Goal: Task Accomplishment & Management: Complete application form

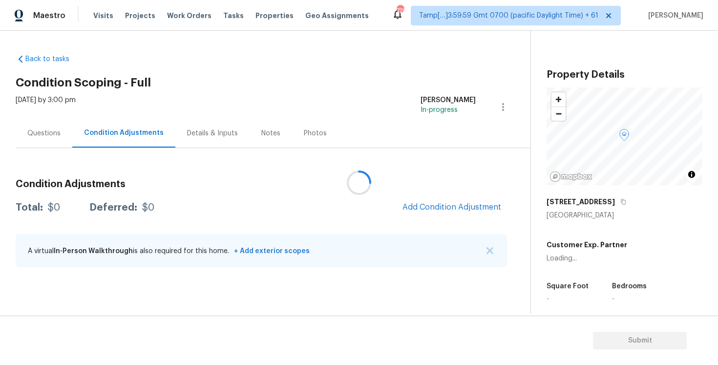
click at [217, 15] on div at bounding box center [359, 182] width 718 height 365
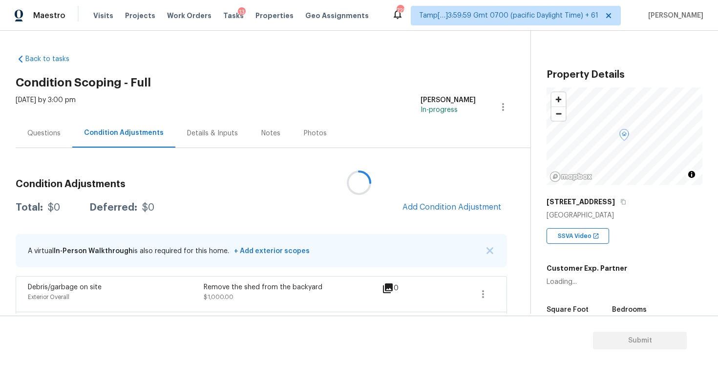
click at [225, 15] on div at bounding box center [359, 182] width 718 height 365
click at [225, 17] on div at bounding box center [359, 182] width 718 height 365
click at [225, 17] on span "Tasks" at bounding box center [233, 15] width 21 height 7
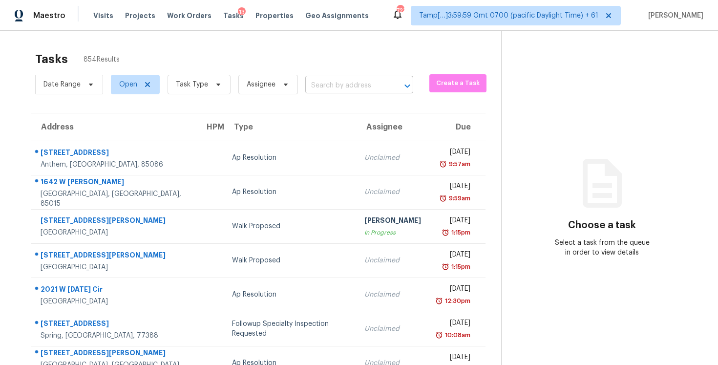
click at [317, 83] on input "text" at bounding box center [345, 85] width 81 height 15
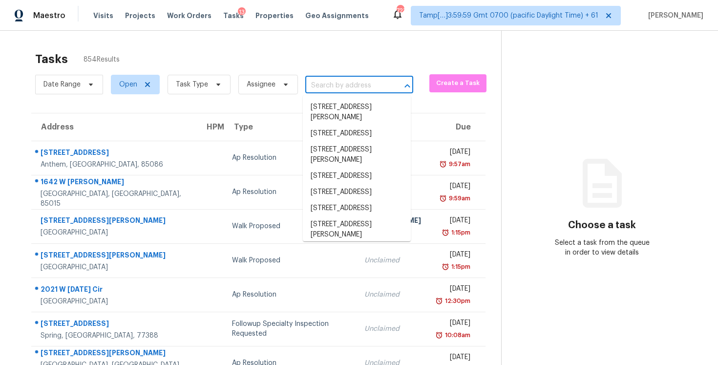
paste input "[STREET_ADDRESS]"
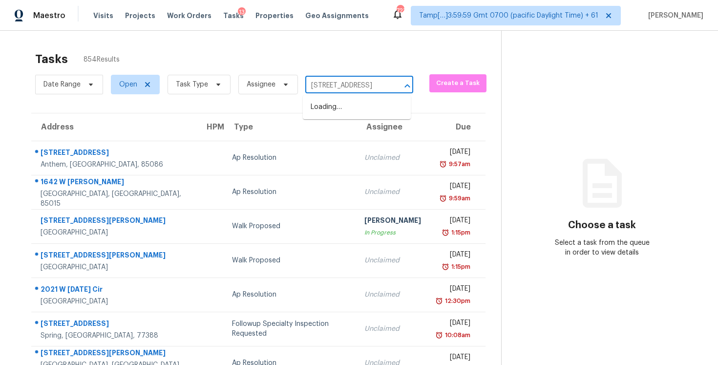
scroll to position [0, 75]
type input "[STREET_ADDRESS]"
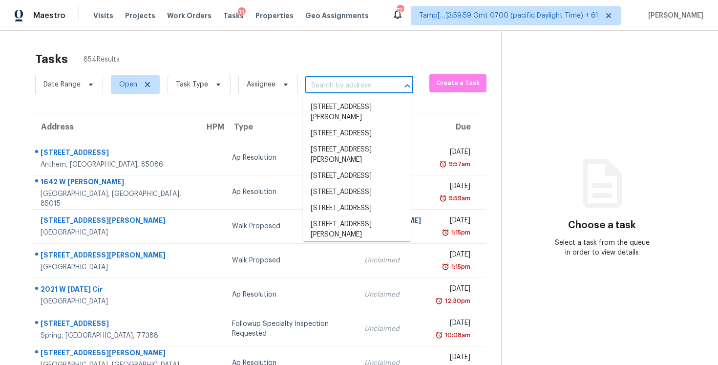
scroll to position [0, 0]
click at [435, 85] on span "Create a Task" at bounding box center [458, 83] width 48 height 11
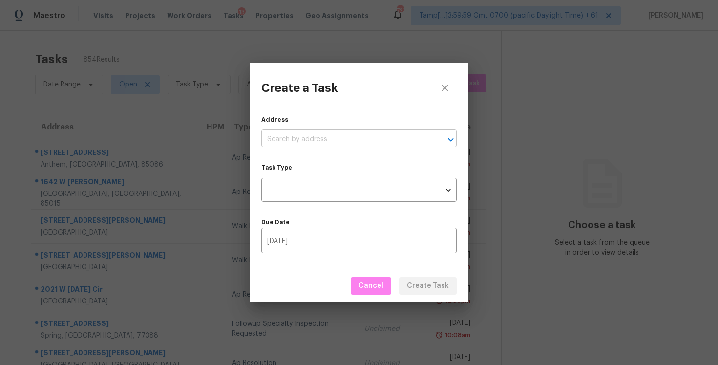
click at [333, 144] on input "text" at bounding box center [345, 139] width 168 height 15
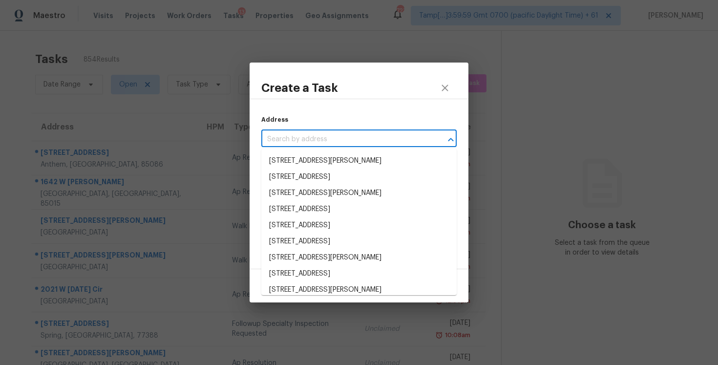
paste input "[STREET_ADDRESS]"
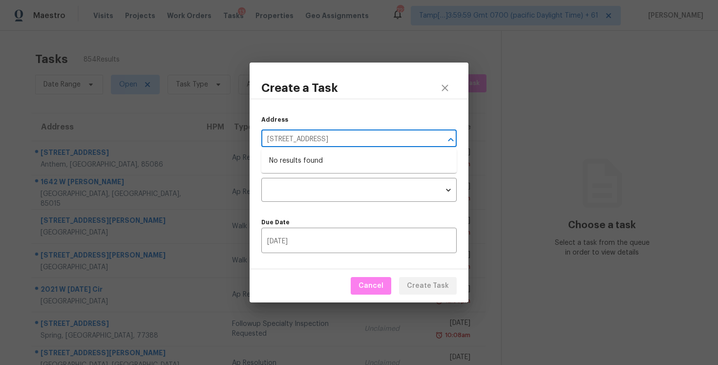
type input "[STREET_ADDRESS]"
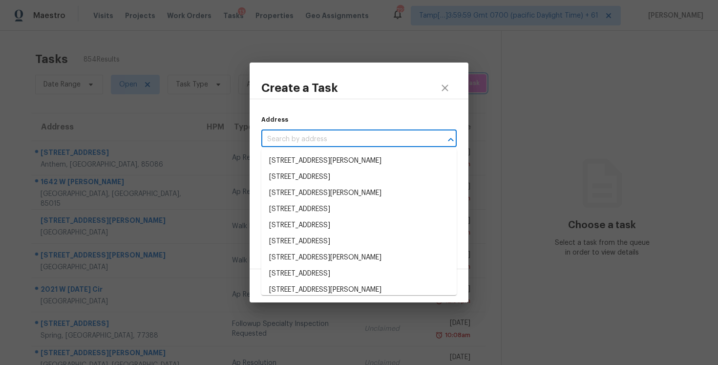
click at [97, 45] on div "Create a Task Address ​ Task Type ​ Task Type Due Date [DATE] ​ Cancel Create T…" at bounding box center [359, 182] width 718 height 365
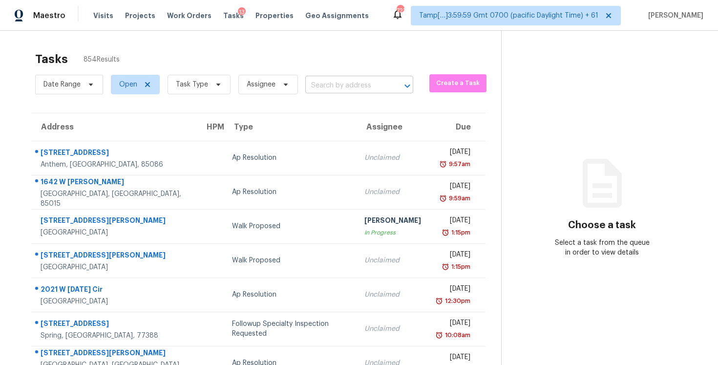
click at [319, 79] on input "text" at bounding box center [345, 85] width 81 height 15
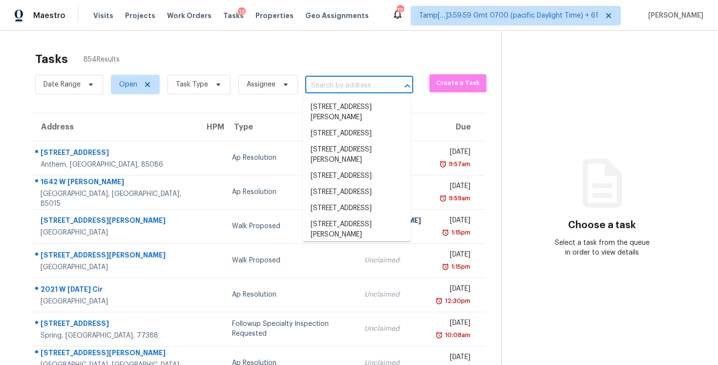
paste input "[STREET_ADDRESS]"
type input "[STREET_ADDRESS]"
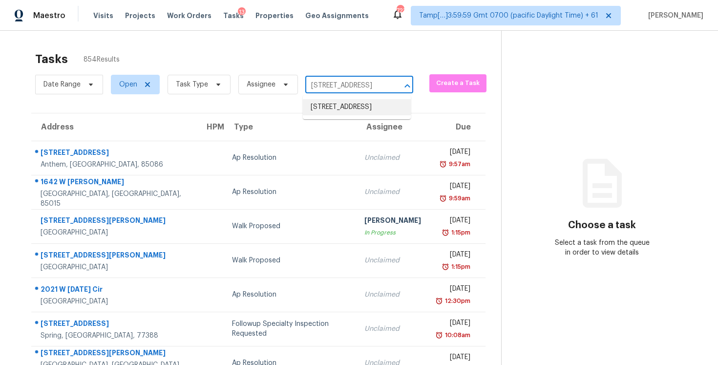
click at [350, 103] on li "[STREET_ADDRESS]" at bounding box center [357, 107] width 108 height 16
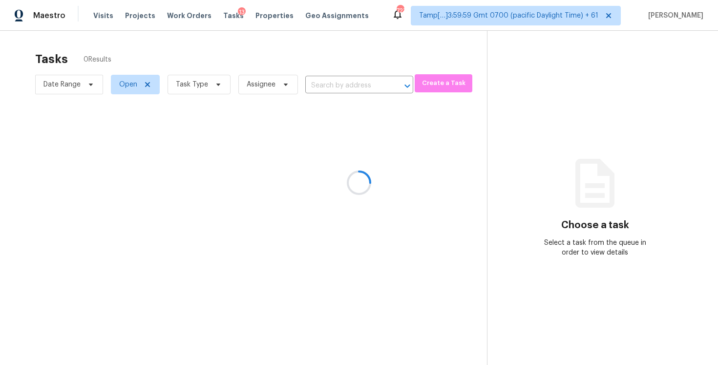
type input "[STREET_ADDRESS]"
click at [432, 82] on span "Create a Task" at bounding box center [443, 83] width 48 height 11
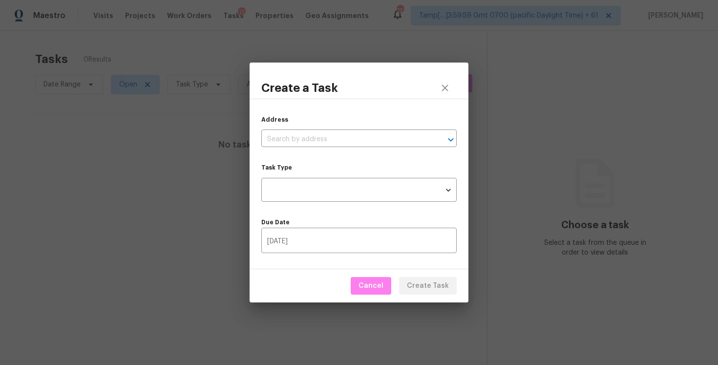
click at [353, 130] on div "Address ​" at bounding box center [358, 131] width 195 height 32
click at [353, 136] on input "text" at bounding box center [345, 139] width 168 height 15
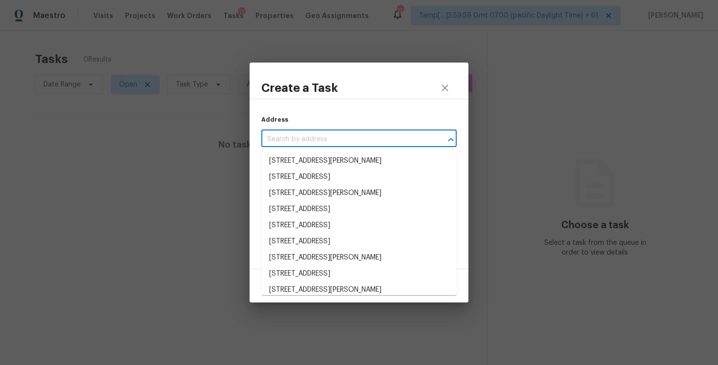
paste input "[STREET_ADDRESS]"
type input "[STREET_ADDRESS]"
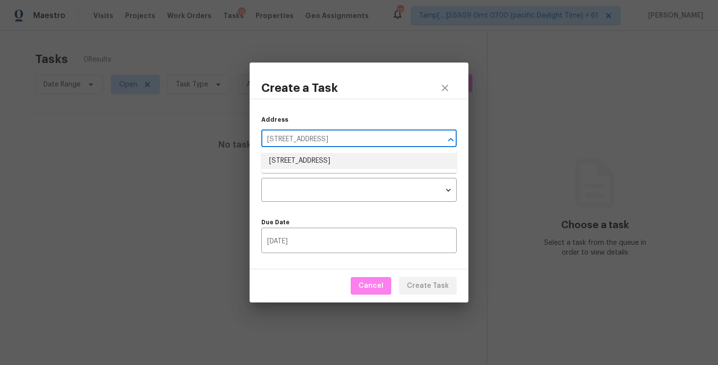
click at [362, 161] on li "[STREET_ADDRESS]" at bounding box center [358, 161] width 195 height 16
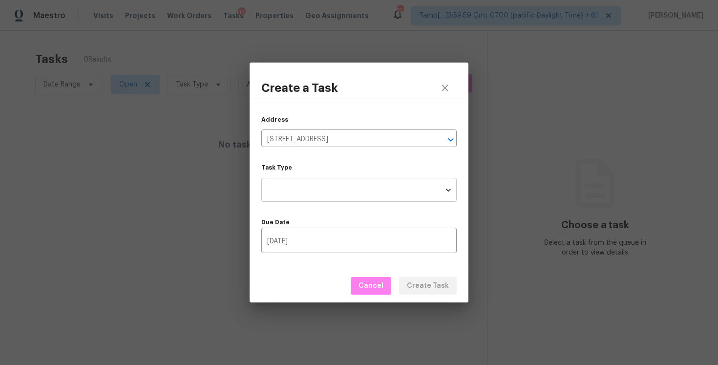
click at [363, 186] on body "Maestro Visits Projects Work Orders Tasks 13 Properties Geo Assignments 723 Tam…" at bounding box center [359, 182] width 718 height 365
click at [359, 184] on li "Condition Scoping - Full" at bounding box center [358, 190] width 195 height 16
type input "virtual_full_assessment"
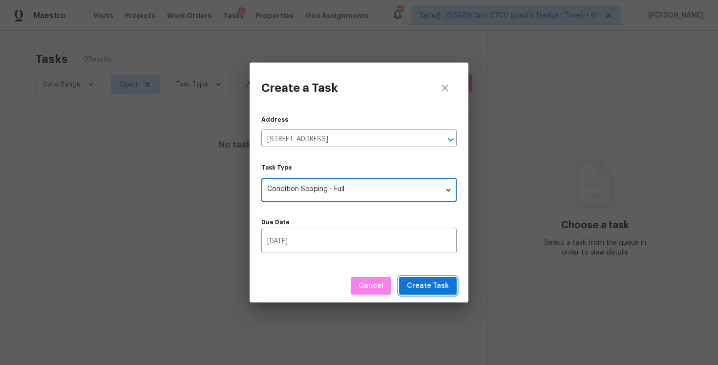
click at [431, 286] on span "Create Task" at bounding box center [428, 286] width 42 height 12
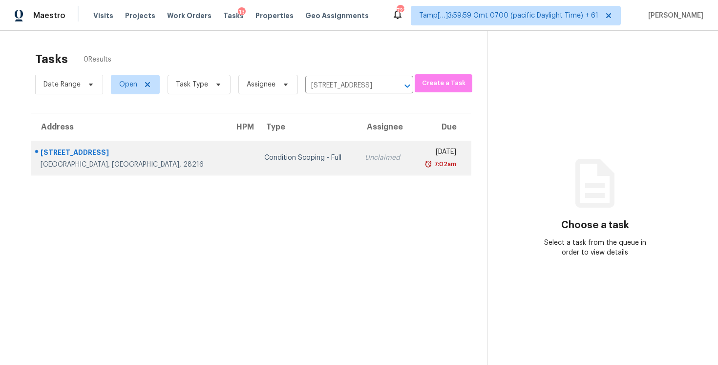
click at [256, 146] on td "Condition Scoping - Full" at bounding box center [306, 158] width 101 height 34
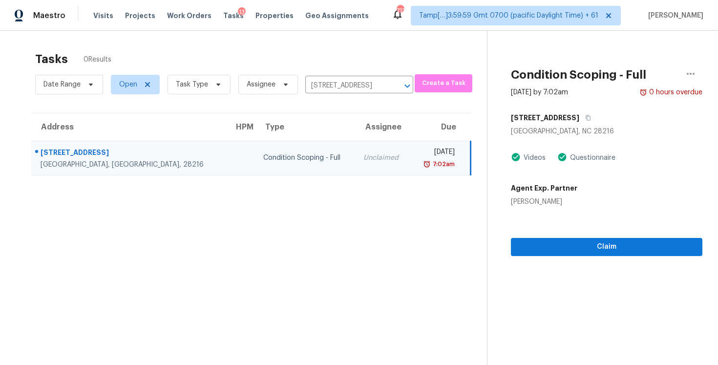
click at [355, 171] on td "Unclaimed" at bounding box center [382, 158] width 55 height 34
click at [364, 157] on td "Unclaimed" at bounding box center [382, 158] width 55 height 34
click at [393, 83] on icon "Clear" at bounding box center [395, 86] width 10 height 10
